Goal: Find specific page/section: Find specific page/section

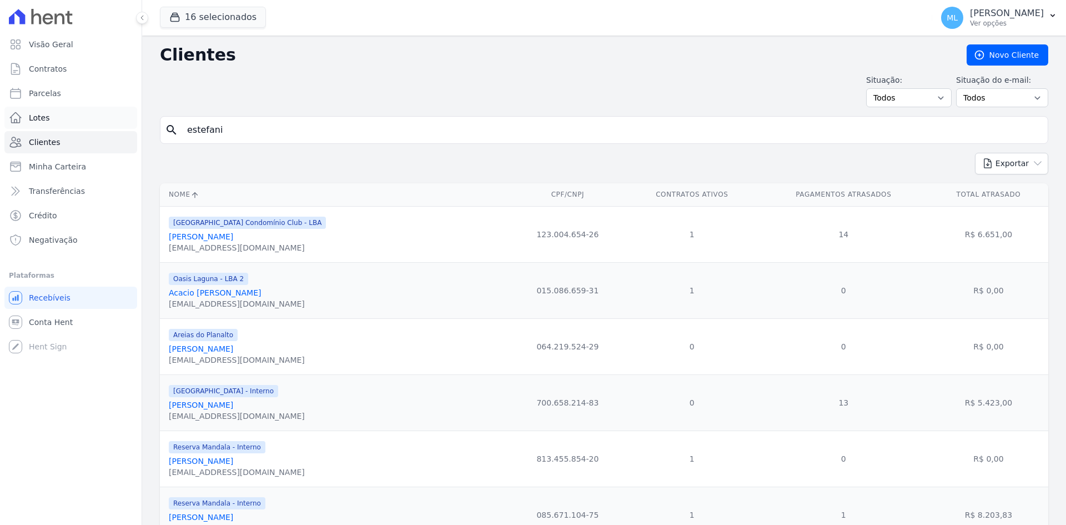
drag, startPoint x: 278, startPoint y: 127, endPoint x: 110, endPoint y: 125, distance: 168.2
click at [110, 125] on div "Visão Geral Contratos [GEOGRAPHIC_DATA] Lotes Clientes Minha Carteira Transferê…" at bounding box center [533, 262] width 1066 height 525
type input "[PERSON_NAME]"
click at [218, 125] on input "search" at bounding box center [611, 130] width 863 height 22
type input "[PERSON_NAME]"
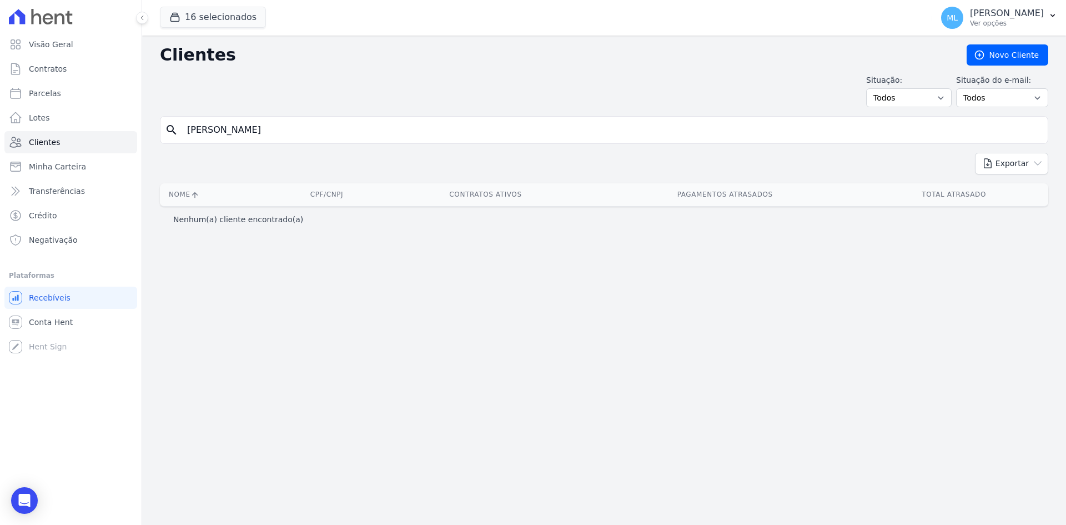
click at [244, 128] on input "[PERSON_NAME]" at bounding box center [611, 130] width 863 height 22
click at [242, 124] on input "[PERSON_NAME]" at bounding box center [611, 130] width 863 height 22
click at [242, 128] on input "[PERSON_NAME]" at bounding box center [611, 130] width 863 height 22
type input "Jonatas"
click at [252, 132] on input "Jonatas" at bounding box center [611, 130] width 863 height 22
